Goal: Find specific page/section: Find specific page/section

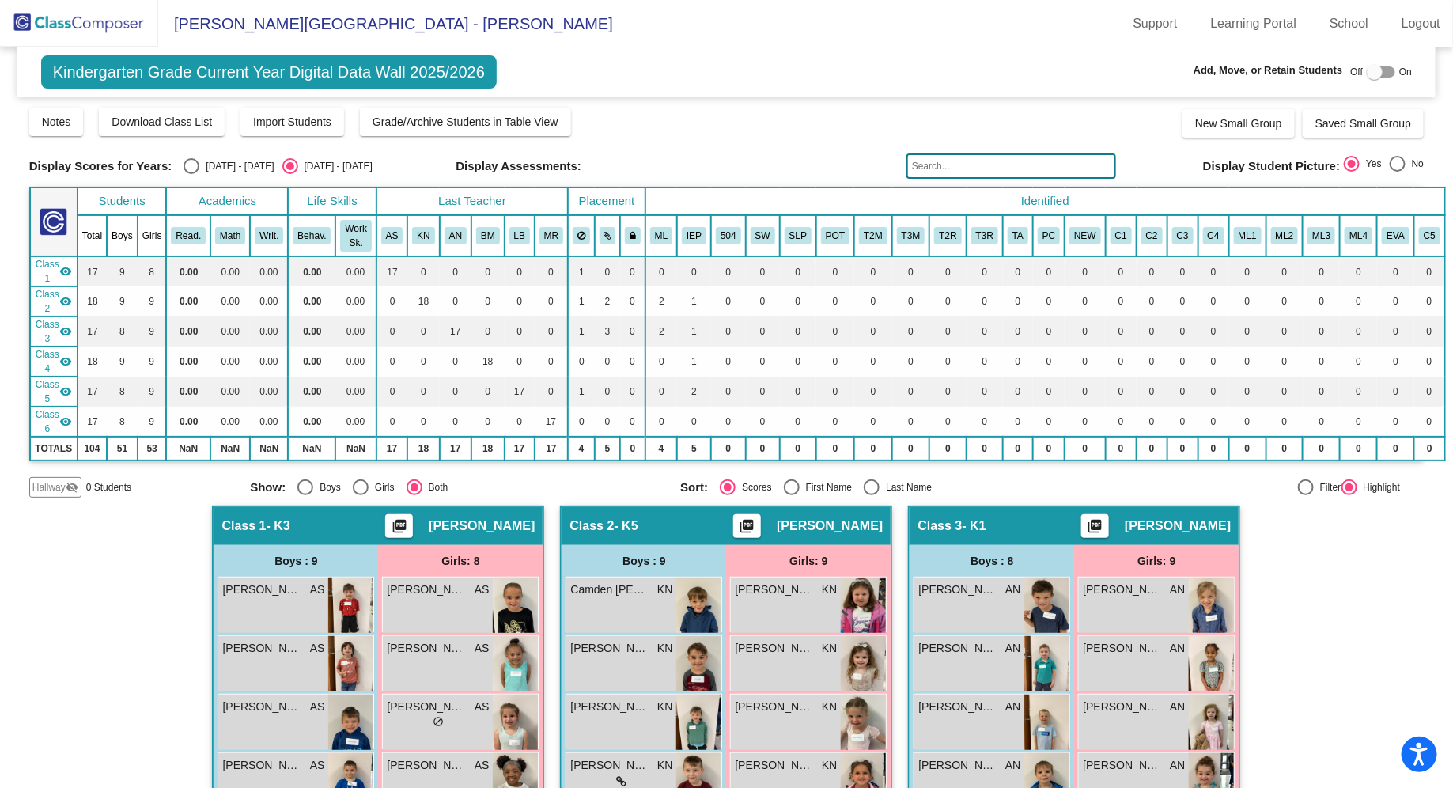
click at [109, 13] on img at bounding box center [79, 23] width 158 height 47
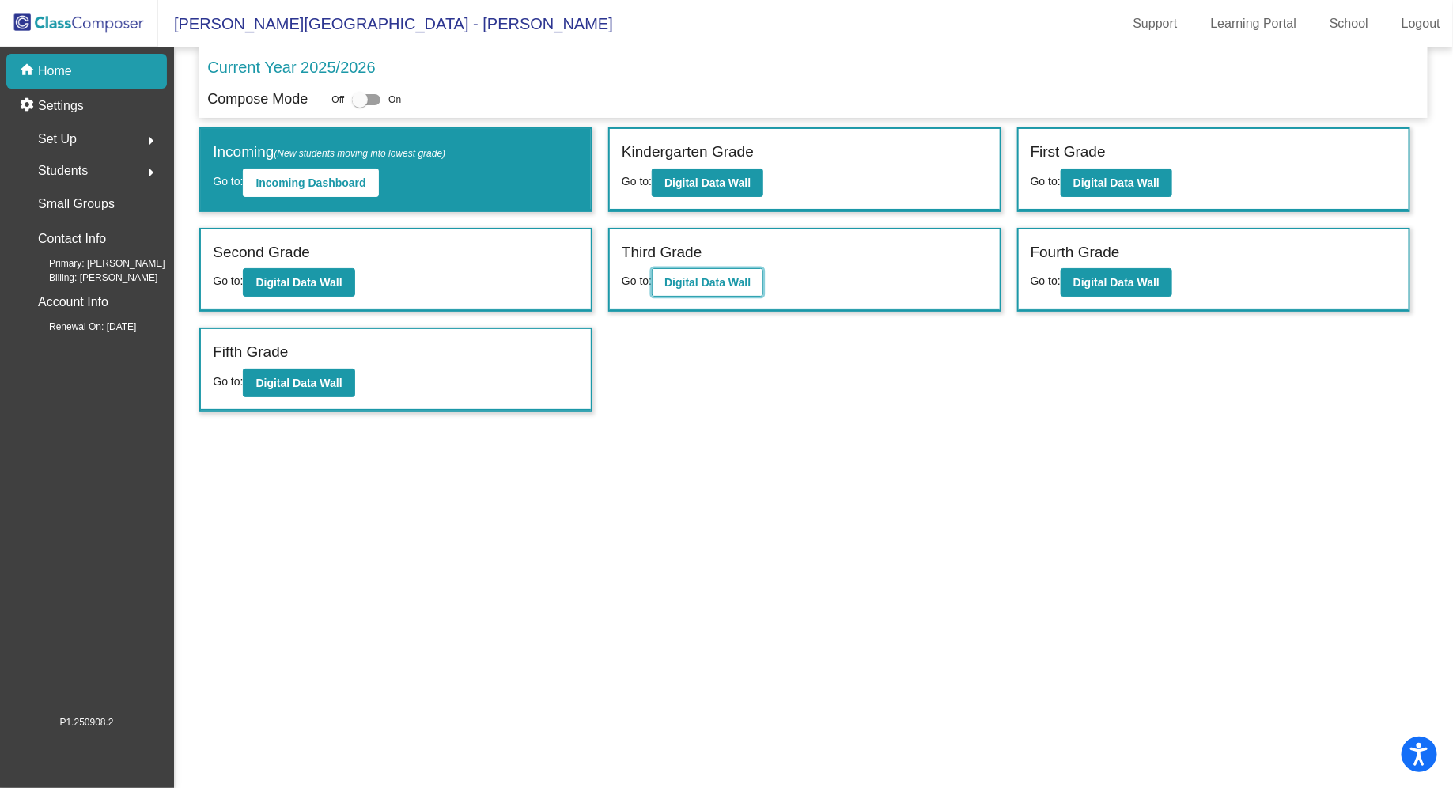
click at [734, 283] on b "Digital Data Wall" at bounding box center [707, 282] width 86 height 13
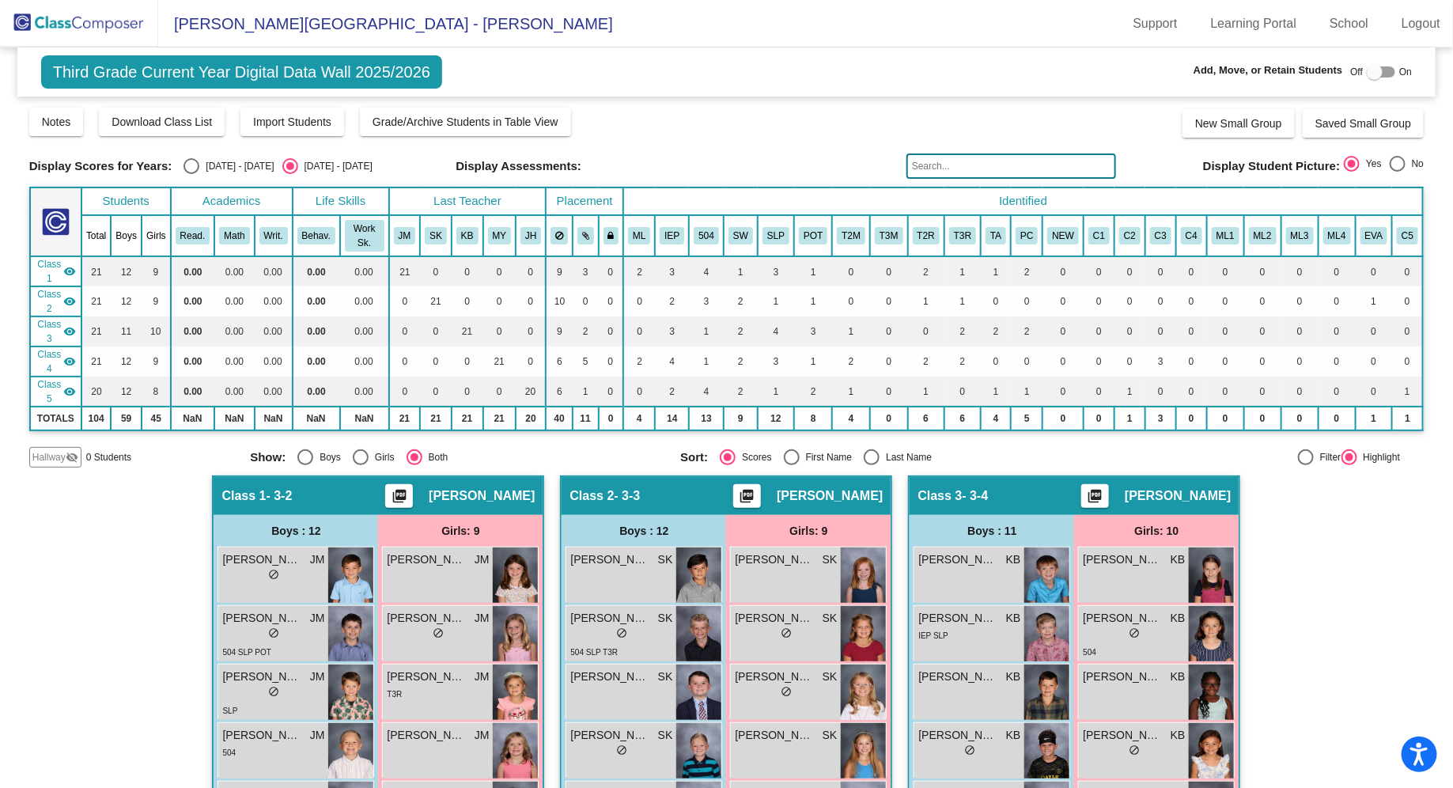
click at [998, 167] on input "text" at bounding box center [1012, 165] width 210 height 25
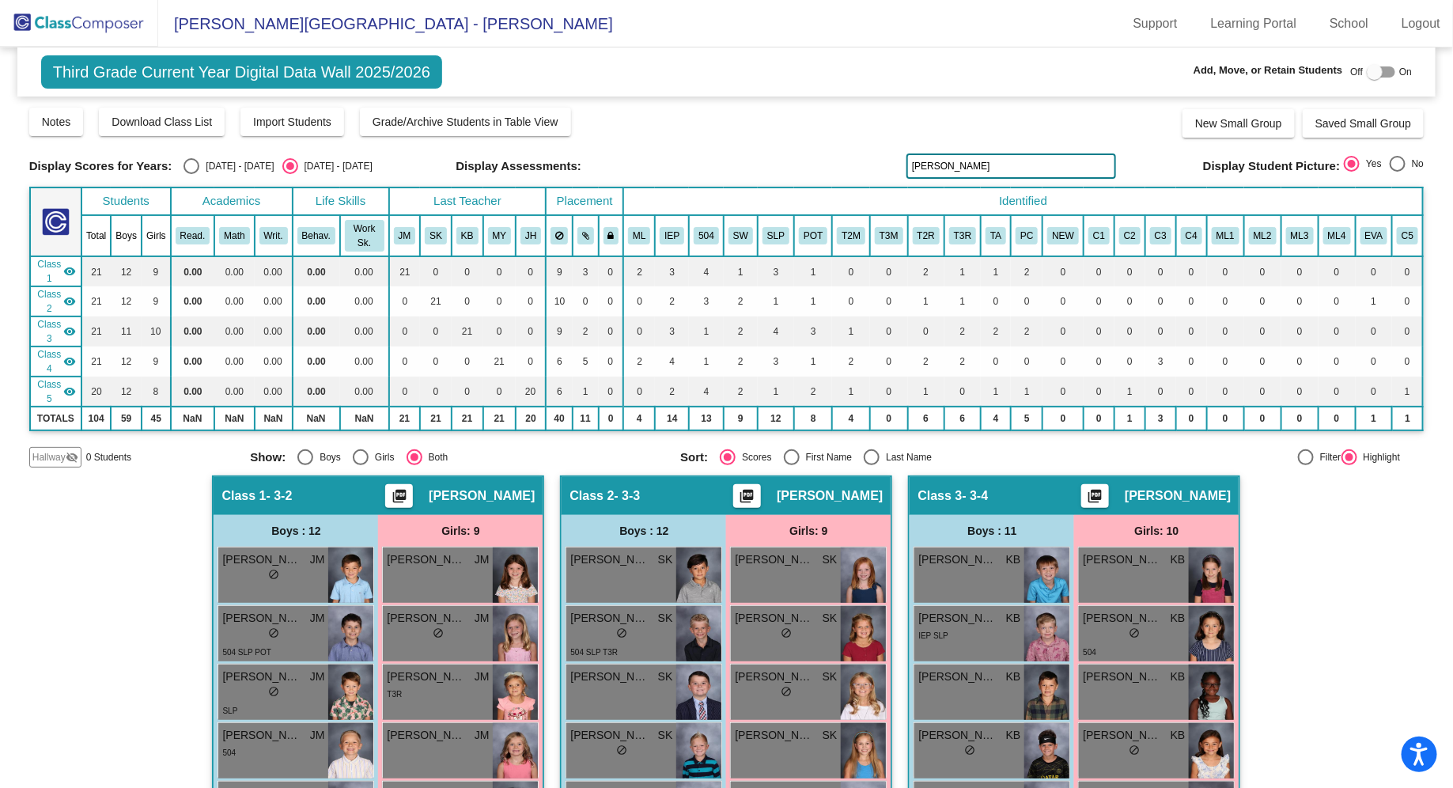
type input "[PERSON_NAME]"
